Goal: Communication & Community: Ask a question

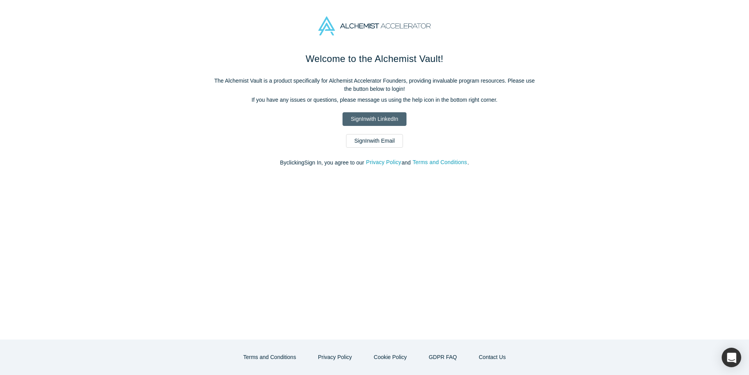
click at [375, 119] on link "Sign In with LinkedIn" at bounding box center [375, 119] width 64 height 14
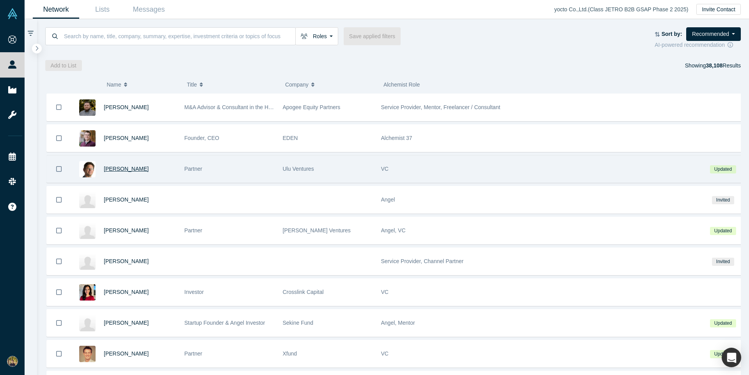
click at [118, 169] on span "Clint Korver" at bounding box center [126, 169] width 45 height 6
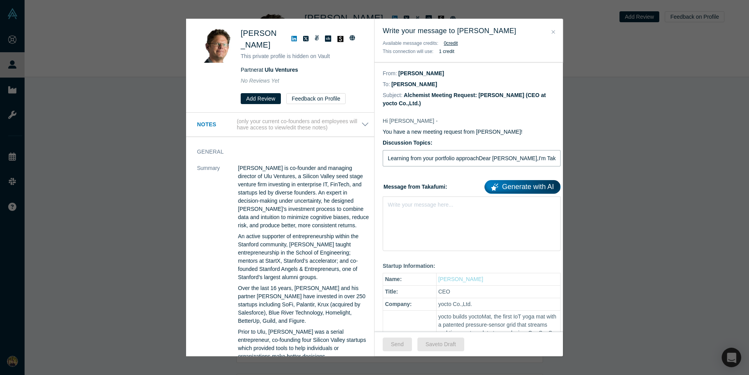
type input "Learning from your portfolio approachDear Clint Korver,I'm Takafumi from yocto,…"
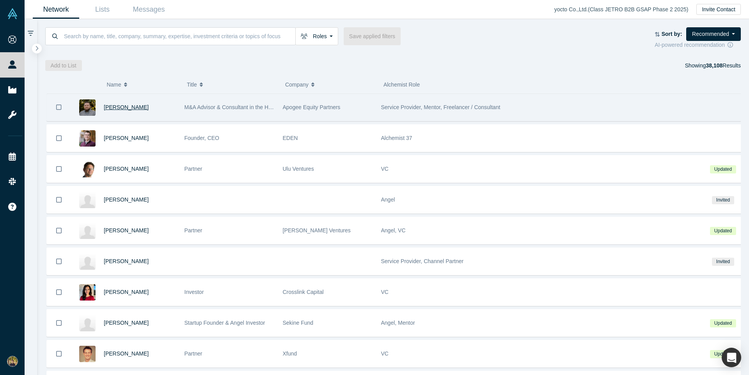
click at [126, 107] on span "Brendan Hughson" at bounding box center [126, 107] width 45 height 6
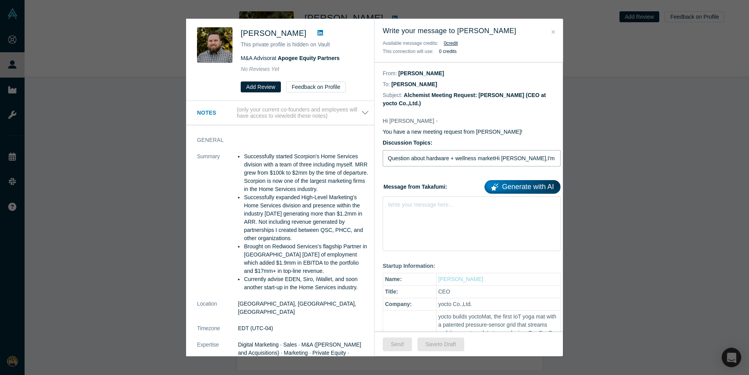
type input "Question about hardware + wellness marketHi Brendan Hughson,I'm researching how…"
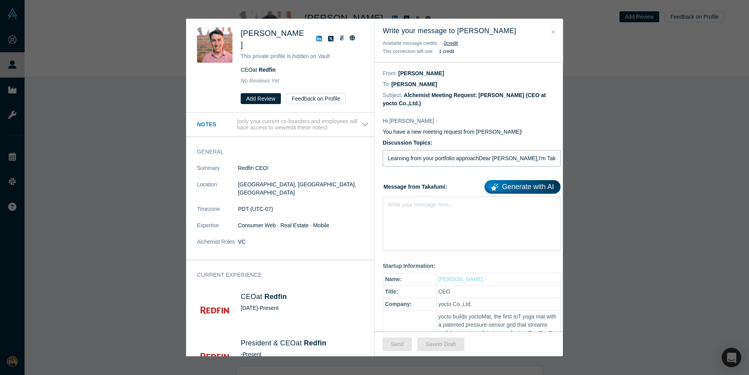
type input "Learning from your portfolio approachDear Glenn Kelman,I'm Takafumi from yocto,…"
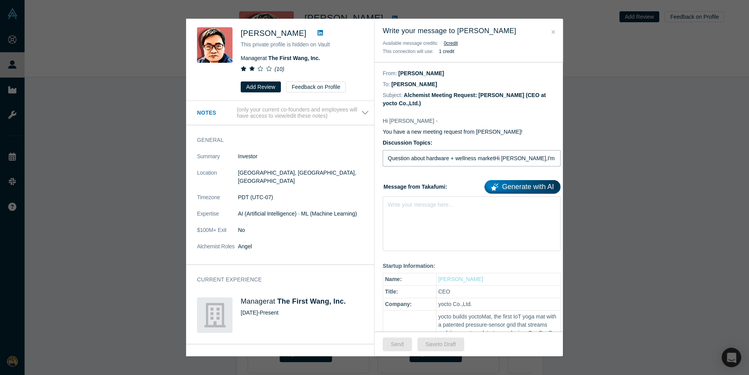
type input "Question about hardware + wellness marketHi Shawn Wang,I'm researching how US i…"
